Goal: Find specific page/section: Locate a particular part of the current website

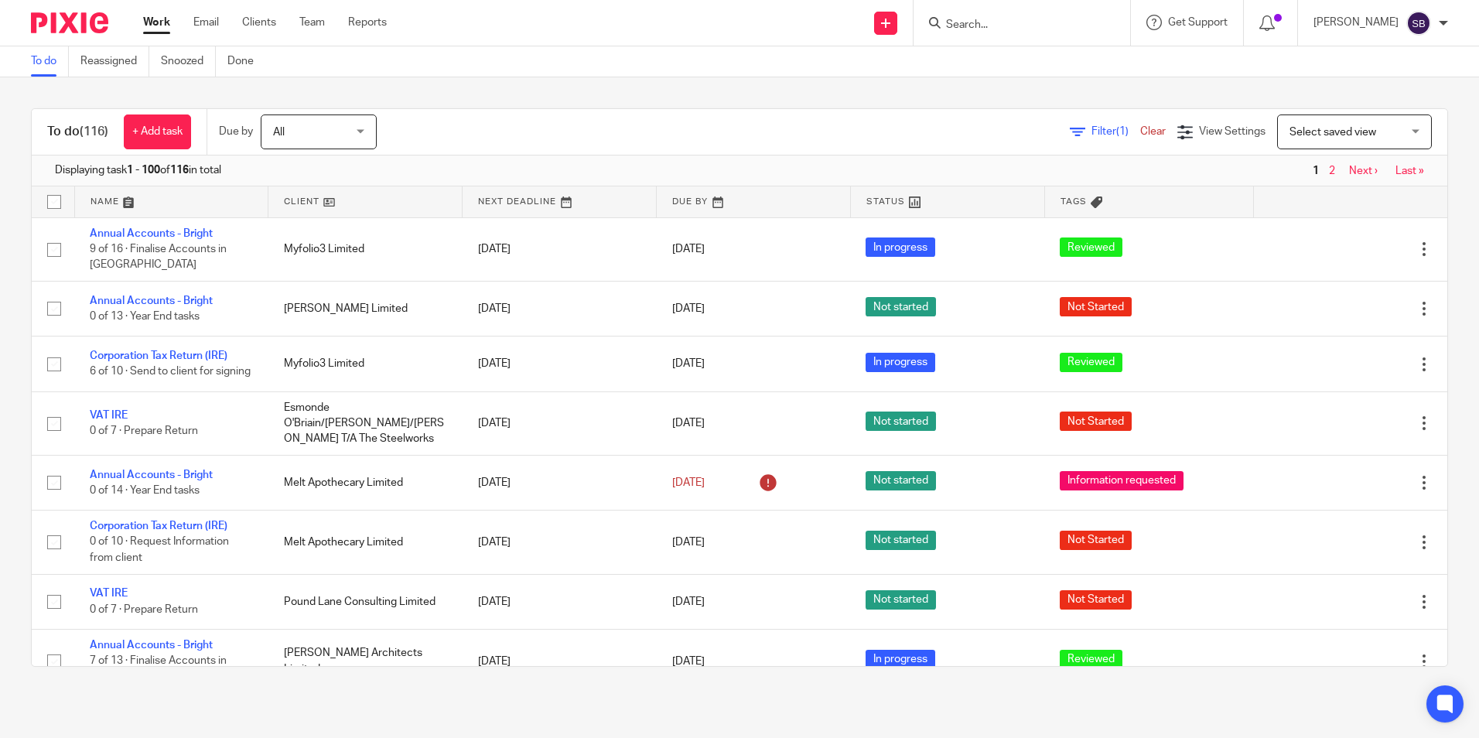
click at [1002, 19] on input "Search" at bounding box center [1013, 26] width 139 height 14
type input "pound"
click at [1062, 58] on link at bounding box center [1071, 67] width 261 height 36
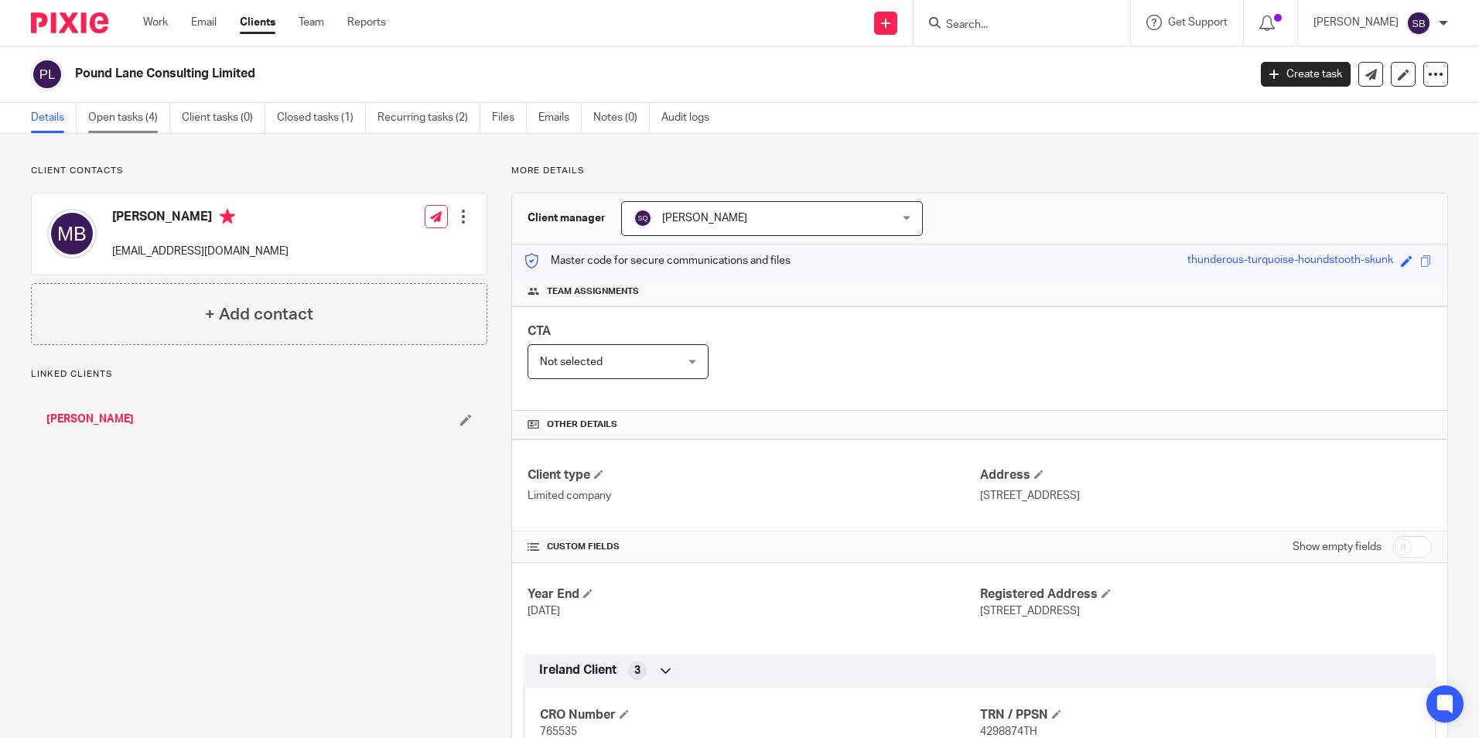
click at [146, 108] on link "Open tasks (4)" at bounding box center [129, 118] width 82 height 30
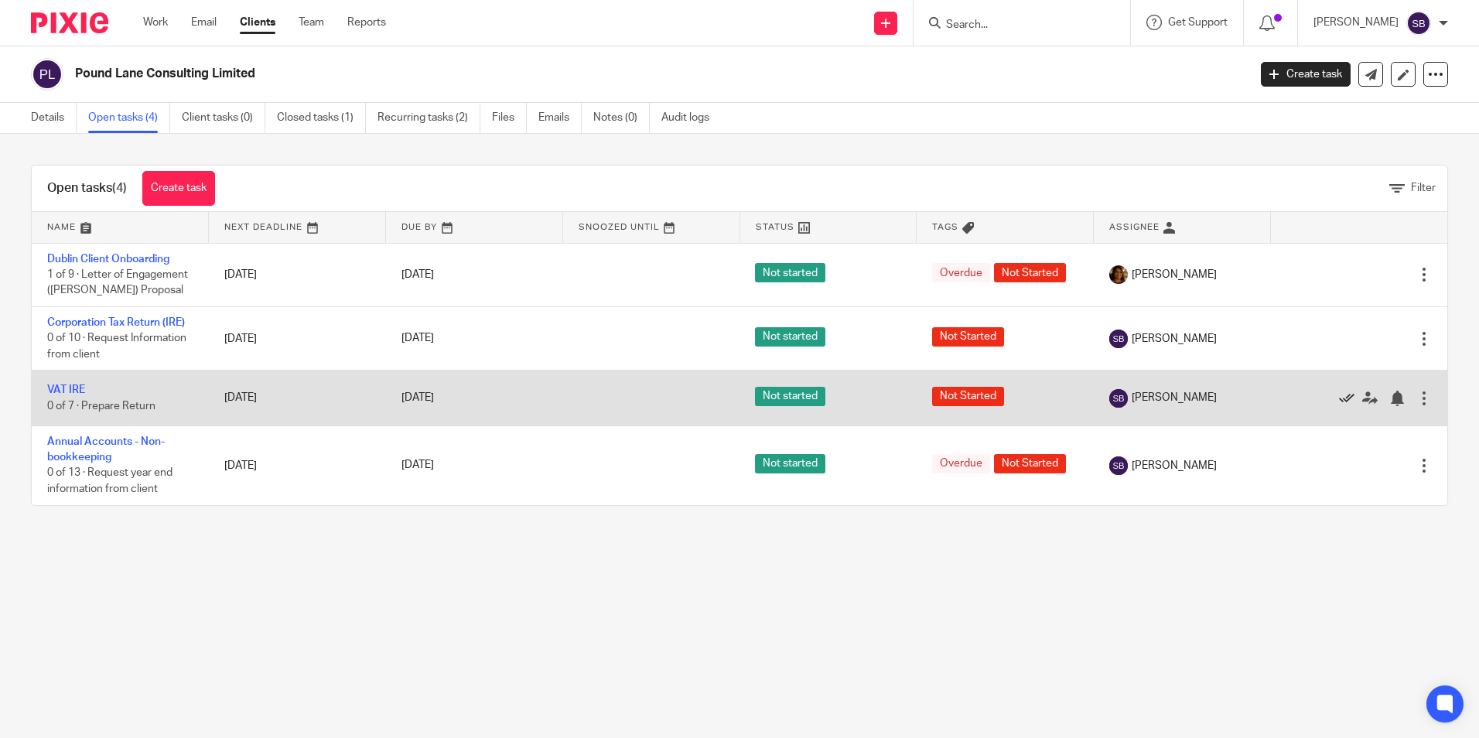
click at [1339, 396] on icon at bounding box center [1346, 398] width 15 height 15
